Goal: Transaction & Acquisition: Purchase product/service

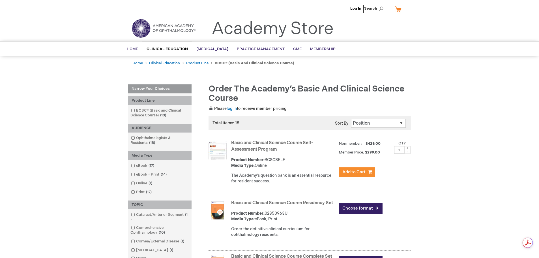
click at [216, 149] on img at bounding box center [218, 150] width 18 height 18
click at [143, 173] on link "eBook + Print 14 items" at bounding box center [149, 174] width 39 height 5
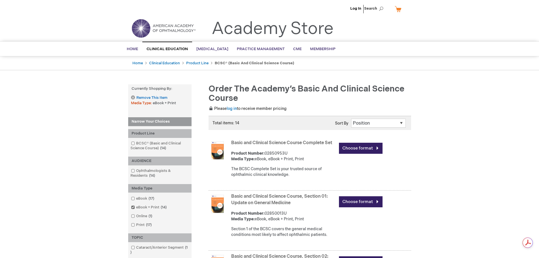
click at [222, 154] on img at bounding box center [218, 150] width 18 height 18
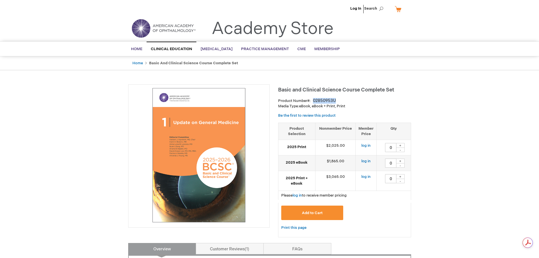
drag, startPoint x: 340, startPoint y: 100, endPoint x: 314, endPoint y: 99, distance: 25.8
click at [314, 99] on div "Product Number 02850953U" at bounding box center [344, 101] width 133 height 6
copy div "02850953U"
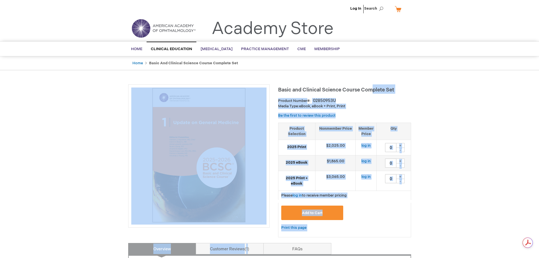
drag, startPoint x: 276, startPoint y: 90, endPoint x: 375, endPoint y: 90, distance: 98.8
click at [375, 90] on span "Basic and Clinical Science Course Complete Set" at bounding box center [336, 90] width 116 height 6
drag, startPoint x: 278, startPoint y: 89, endPoint x: 363, endPoint y: 91, distance: 85.3
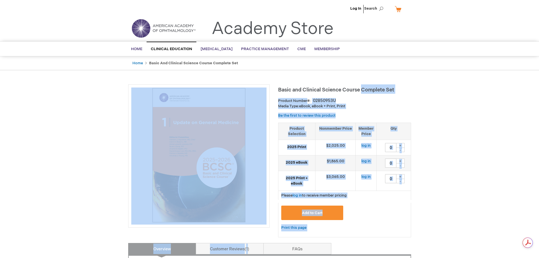
click at [363, 91] on span "Basic and Clinical Science Course Complete Set" at bounding box center [336, 90] width 116 height 6
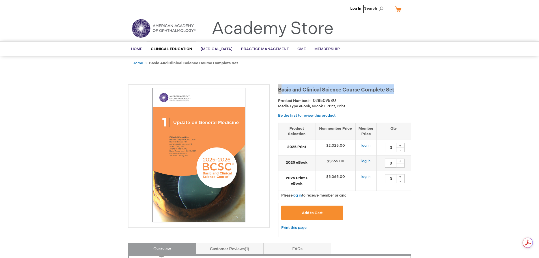
drag, startPoint x: 374, startPoint y: 91, endPoint x: 278, endPoint y: 91, distance: 96.0
click at [278, 91] on span "Basic and Clinical Science Course Complete Set" at bounding box center [336, 90] width 116 height 6
